Goal: Navigation & Orientation: Find specific page/section

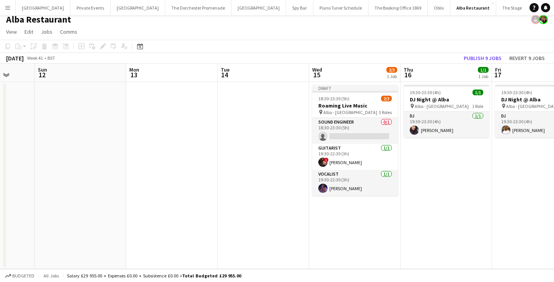
scroll to position [0, 263]
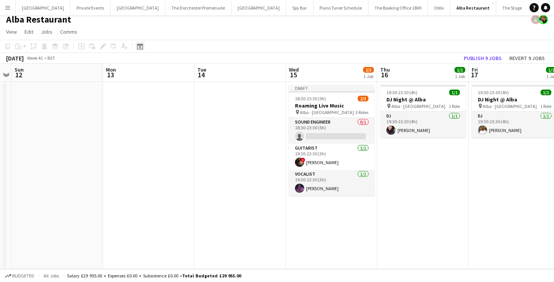
click at [142, 47] on icon "Date picker" at bounding box center [140, 46] width 6 height 6
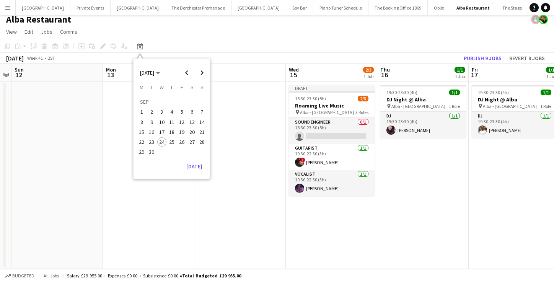
click at [160, 140] on span "24" at bounding box center [161, 141] width 9 height 9
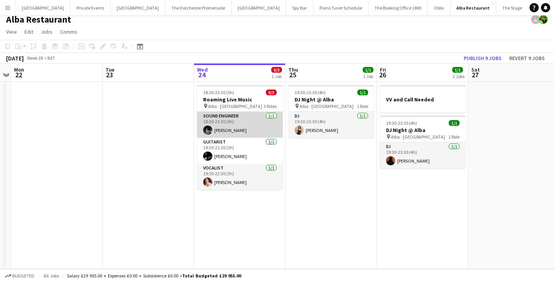
click at [226, 129] on app-card-role "Sound Engineer [DATE] 18:30-23:30 (5h) [PERSON_NAME]" at bounding box center [240, 125] width 86 height 26
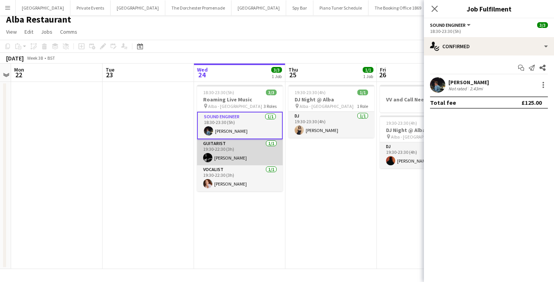
click at [227, 152] on app-card-role "Guitarist [DATE] 19:30-22:30 (3h) [PERSON_NAME]" at bounding box center [240, 152] width 86 height 26
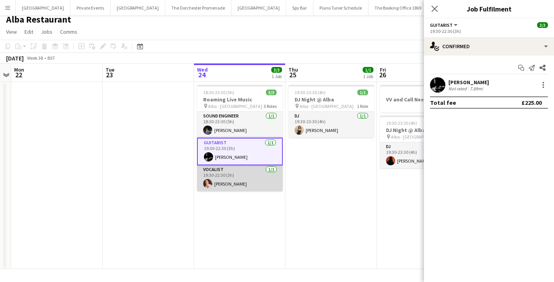
click at [230, 188] on app-card-role "Vocalist [DATE] 19:30-22:30 (3h) [PERSON_NAME]" at bounding box center [240, 178] width 86 height 26
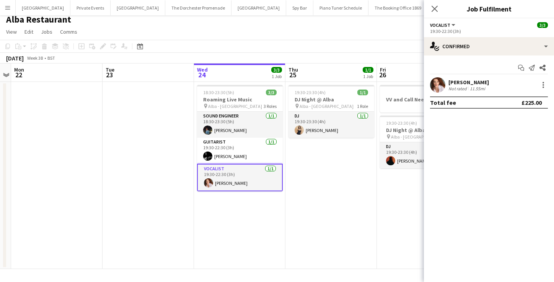
click at [154, 145] on app-date-cell at bounding box center [148, 175] width 91 height 187
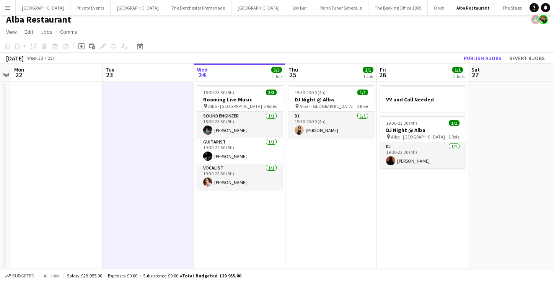
drag, startPoint x: 10, startPoint y: 10, endPoint x: 24, endPoint y: 30, distance: 24.8
click at [10, 10] on app-icon "Menu" at bounding box center [8, 8] width 6 height 6
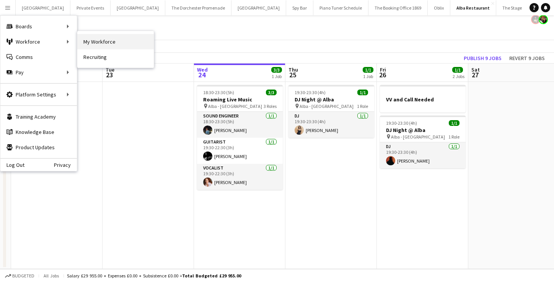
click at [109, 46] on link "My Workforce" at bounding box center [115, 41] width 77 height 15
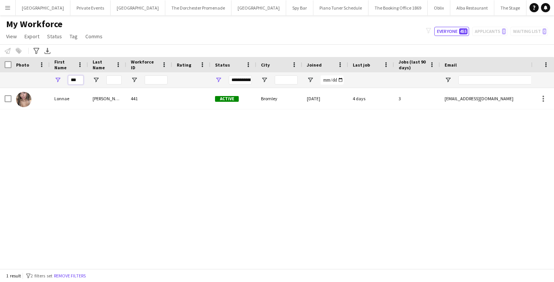
drag, startPoint x: 78, startPoint y: 78, endPoint x: 53, endPoint y: 74, distance: 25.2
click at [59, 77] on div "***" at bounding box center [69, 79] width 38 height 15
click at [38, 52] on icon "Advanced filters" at bounding box center [36, 51] width 6 height 6
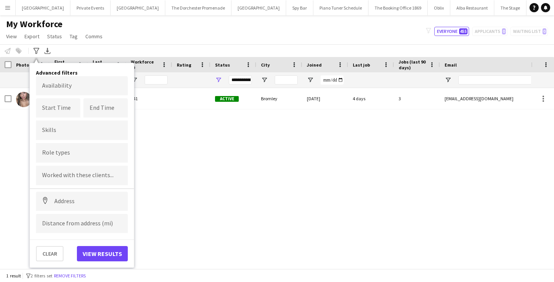
click at [138, 51] on div "Notify workforce Add to tag Select at least one crew to tag him or her. Advance…" at bounding box center [277, 50] width 554 height 13
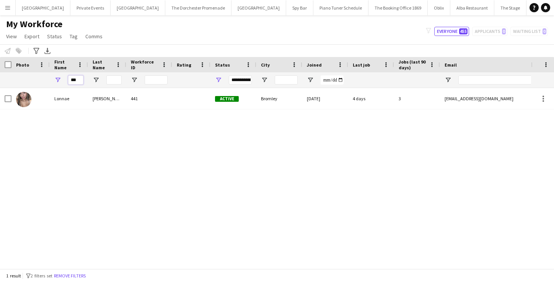
drag, startPoint x: 78, startPoint y: 79, endPoint x: 61, endPoint y: 79, distance: 16.8
click at [61, 79] on div "***" at bounding box center [69, 79] width 38 height 15
type input "*******"
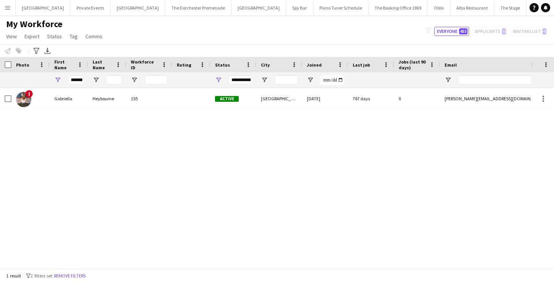
click at [11, 7] on button "Menu" at bounding box center [7, 7] width 15 height 15
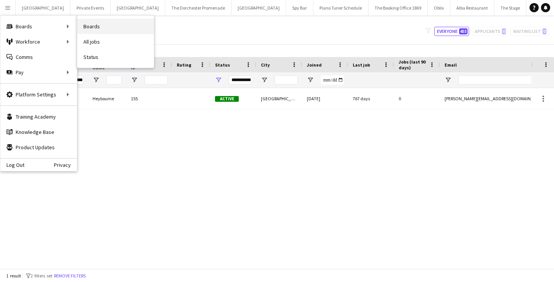
click at [96, 27] on link "Boards" at bounding box center [115, 26] width 77 height 15
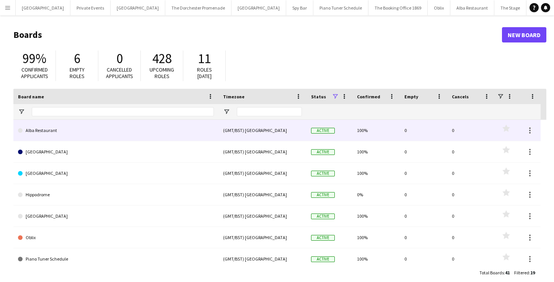
click at [68, 128] on link "Alba Restaurant" at bounding box center [116, 130] width 196 height 21
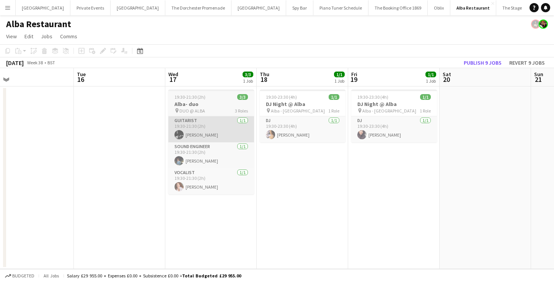
scroll to position [0, 198]
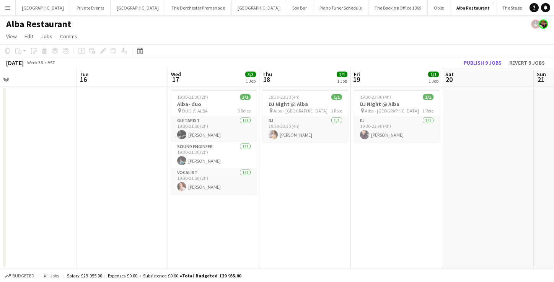
click at [5, 7] on app-icon "Menu" at bounding box center [8, 8] width 6 height 6
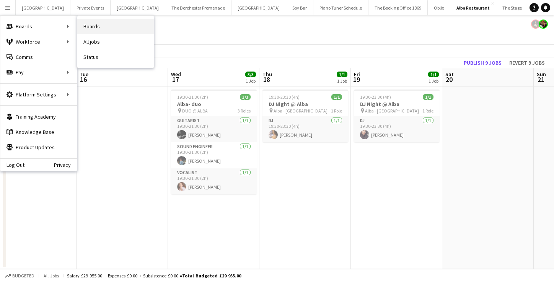
click at [109, 30] on link "Boards" at bounding box center [115, 26] width 77 height 15
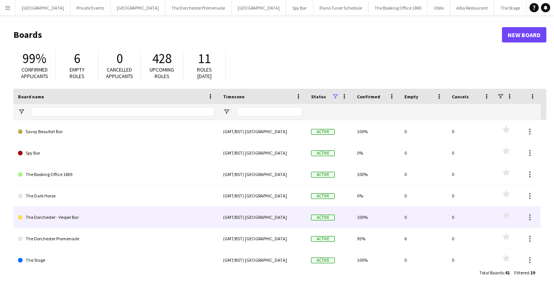
click at [117, 220] on link "The Dorchester - Vesper Bar" at bounding box center [116, 217] width 196 height 21
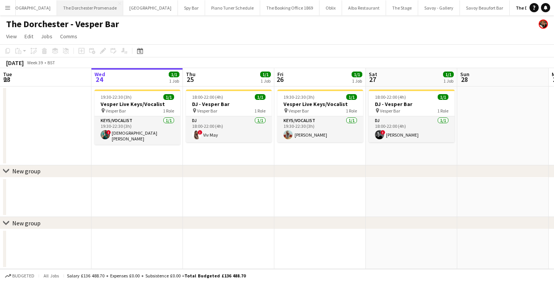
click at [68, 10] on button "The Dorchester Promenade Close" at bounding box center [90, 7] width 66 height 15
